Goal: Task Accomplishment & Management: Manage account settings

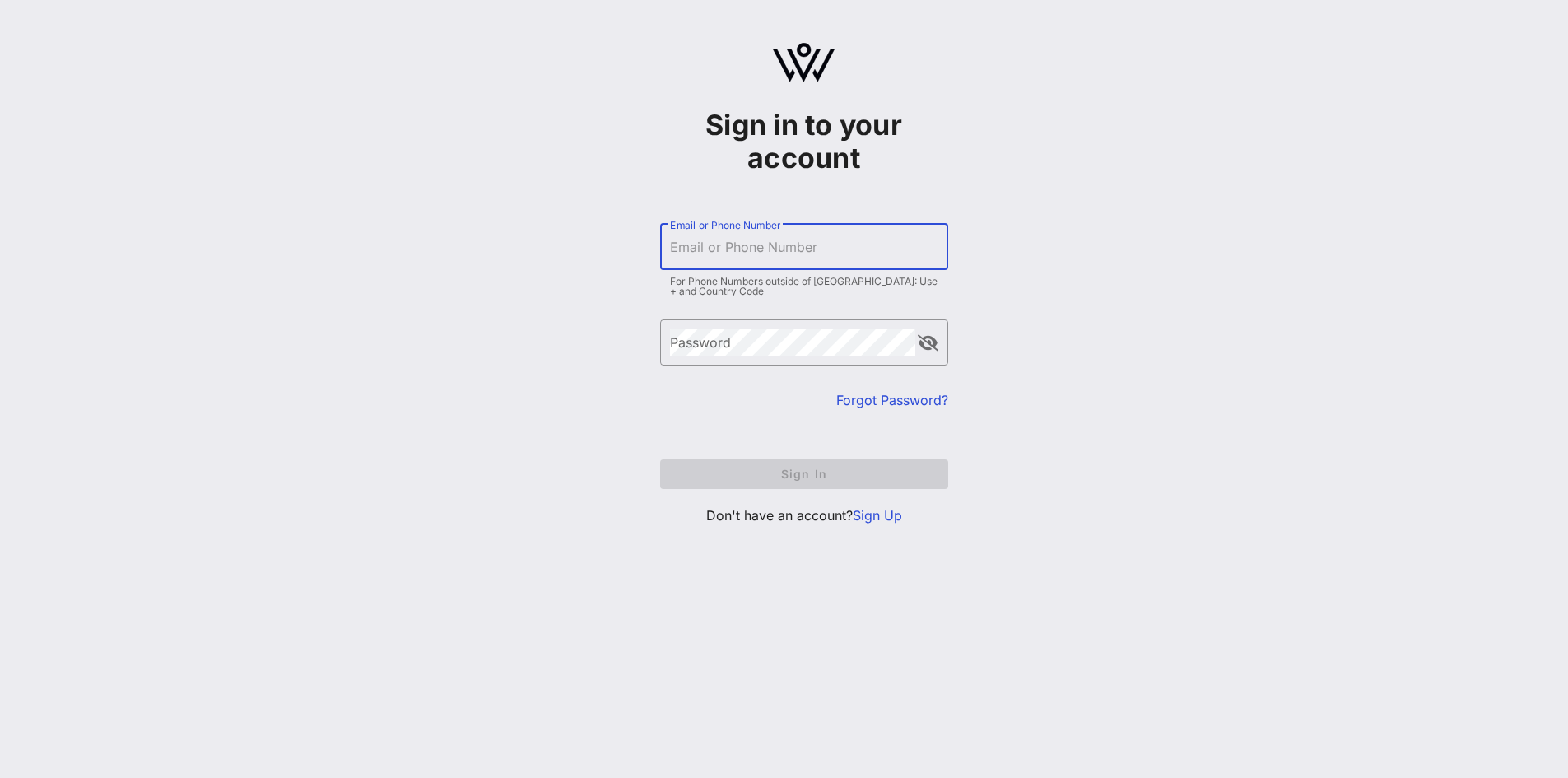
click at [740, 250] on input "Email or Phone Number" at bounding box center [804, 247] width 269 height 27
type input "[PERSON_NAME][EMAIL_ADDRESS][DOMAIN_NAME]"
click at [718, 253] on input "Email or Phone Number" at bounding box center [804, 247] width 269 height 27
type input "[PERSON_NAME][EMAIL_ADDRESS][DOMAIN_NAME]"
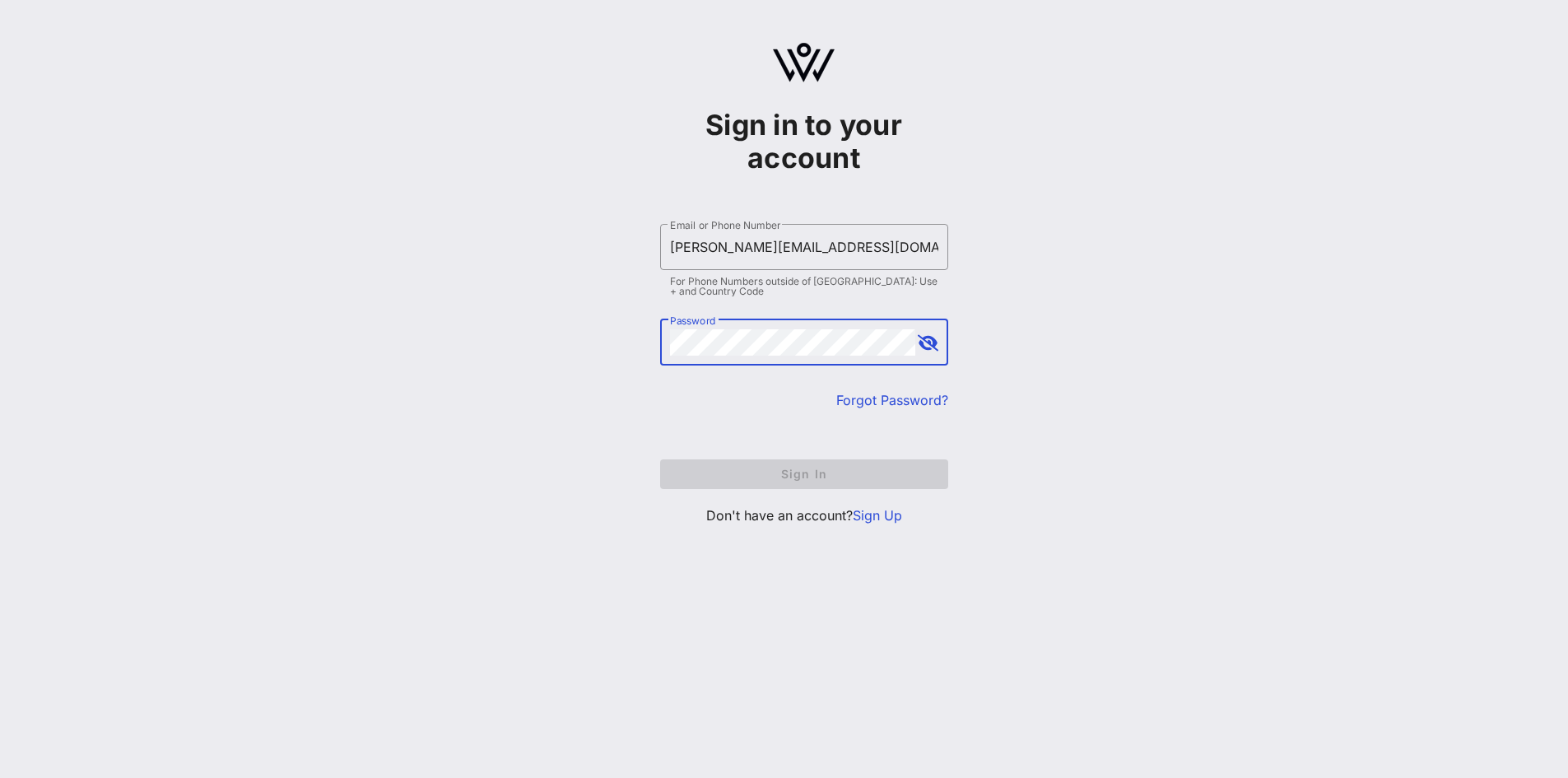
click at [930, 345] on button "append icon" at bounding box center [928, 343] width 20 height 17
click at [832, 475] on span "Sign In" at bounding box center [803, 473] width 261 height 14
